Goal: Communication & Community: Answer question/provide support

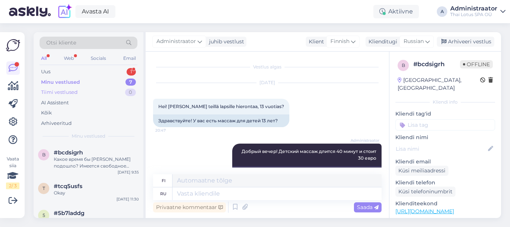
scroll to position [501, 0]
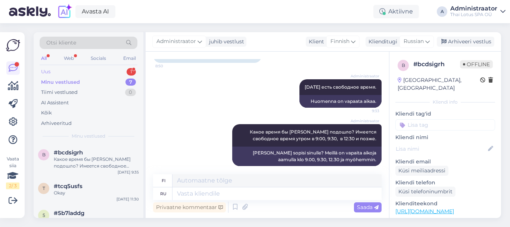
click at [133, 68] on div "1" at bounding box center [131, 71] width 9 height 7
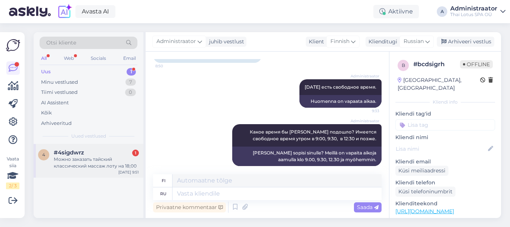
click at [89, 166] on div "Можно заказать тайский классический массаж лоту на 18;00" at bounding box center [96, 162] width 85 height 13
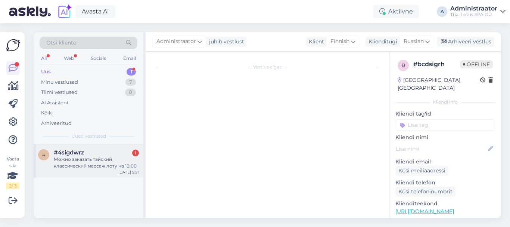
scroll to position [0, 0]
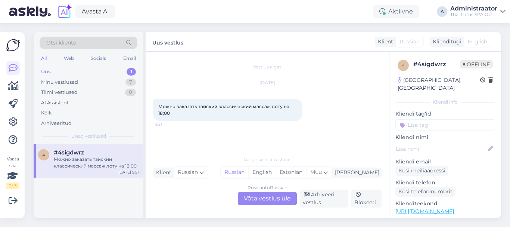
click at [267, 198] on div "Russian to Russian Võta vestlus üle" at bounding box center [267, 198] width 59 height 13
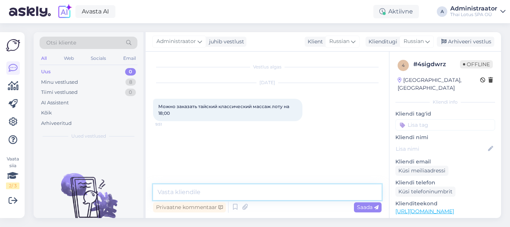
click at [205, 194] on textarea at bounding box center [267, 192] width 229 height 16
type textarea "Добрый день!"
click at [365, 208] on span "Saada" at bounding box center [368, 207] width 22 height 7
click at [210, 192] on textarea at bounding box center [267, 192] width 229 height 16
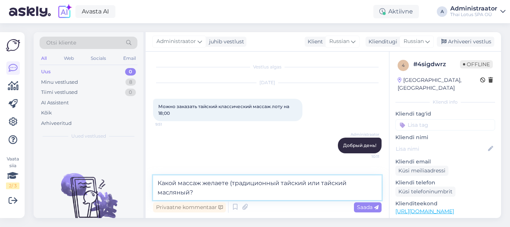
click at [232, 182] on textarea "Какой массаж желаете (традиционный тайский или тайский масляный?" at bounding box center [267, 187] width 229 height 25
type textarea "Какой массаж желаете, традиционный тайский или тайский масляный?"
click at [368, 206] on span "Saada" at bounding box center [368, 207] width 22 height 7
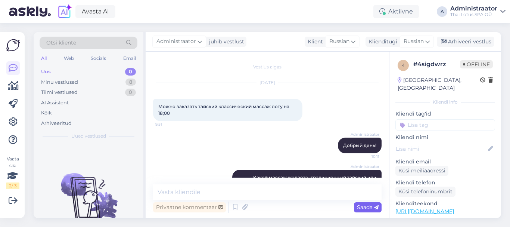
scroll to position [23, 0]
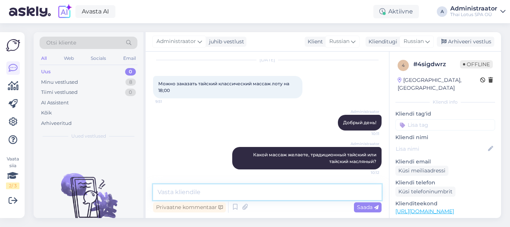
click at [259, 194] on textarea at bounding box center [267, 192] width 229 height 16
click at [256, 194] on textarea at bounding box center [267, 192] width 229 height 16
